Goal: Find specific fact: Find specific fact

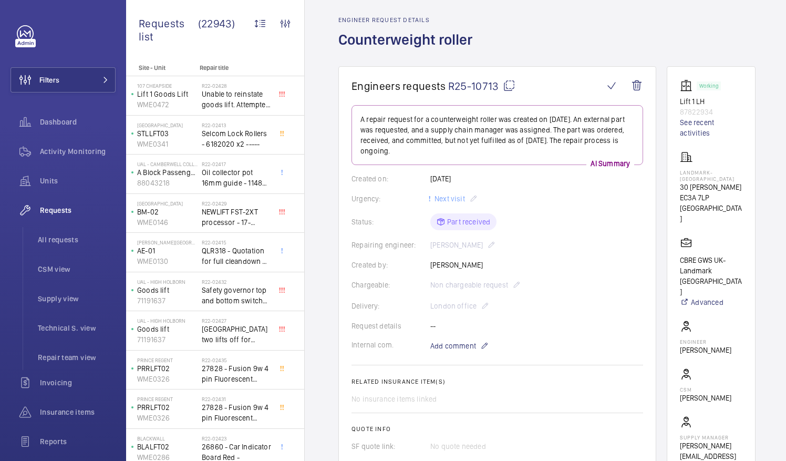
scroll to position [53, 0]
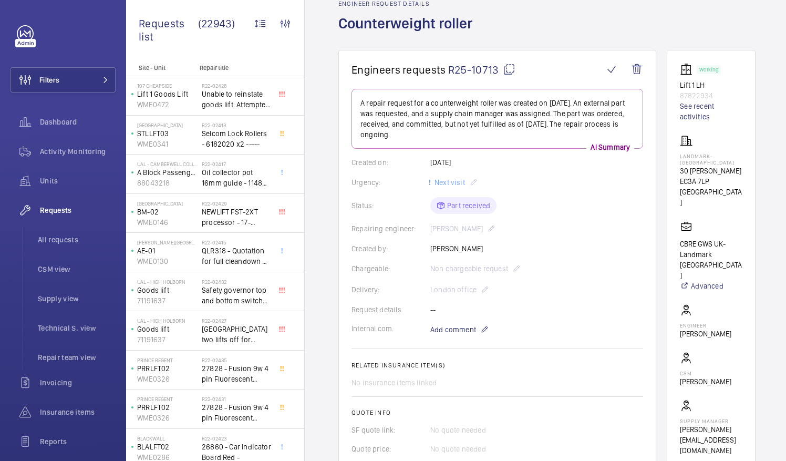
click at [511, 66] on mat-icon at bounding box center [509, 69] width 13 height 13
drag, startPoint x: 693, startPoint y: 152, endPoint x: 742, endPoint y: 160, distance: 49.9
click at [742, 160] on p "Landmark- [GEOGRAPHIC_DATA]" at bounding box center [711, 159] width 62 height 13
drag, startPoint x: 742, startPoint y: 160, endPoint x: 702, endPoint y: 164, distance: 40.7
copy p "Landmark- [GEOGRAPHIC_DATA]"
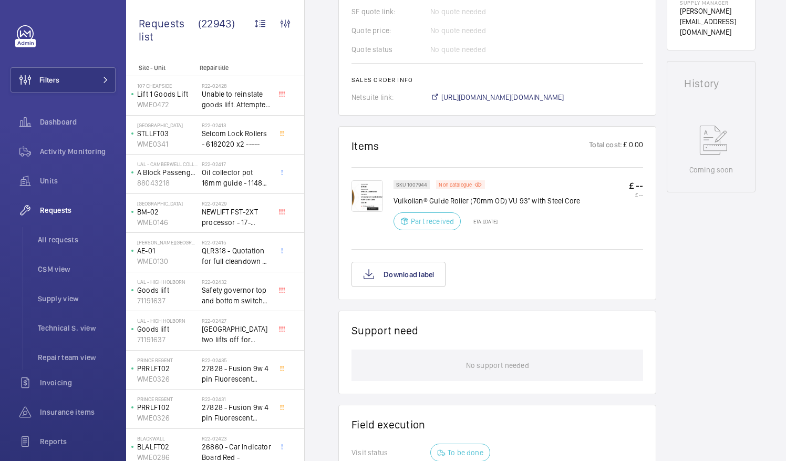
scroll to position [473, 0]
drag, startPoint x: 430, startPoint y: 194, endPoint x: 466, endPoint y: 194, distance: 36.8
click at [466, 194] on p "Vulkollan® Guide Roller (70mm OD) VU 93° with Steel Core" at bounding box center [486, 198] width 186 height 11
drag, startPoint x: 466, startPoint y: 194, endPoint x: 459, endPoint y: 198, distance: 8.2
copy p "Guide Roller"
